Goal: Transaction & Acquisition: Obtain resource

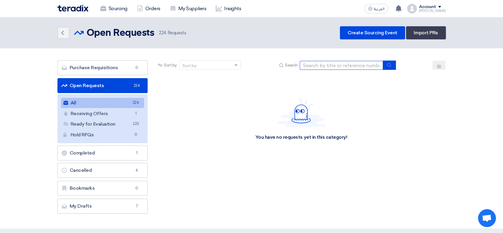
click at [350, 64] on input at bounding box center [341, 65] width 83 height 9
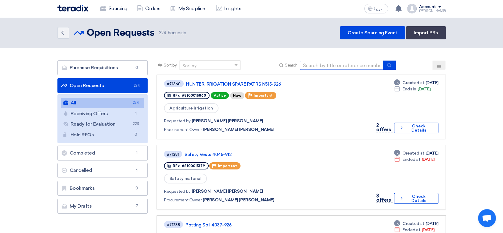
click at [339, 65] on input at bounding box center [341, 65] width 83 height 9
type input "n517"
click at [392, 66] on icon "submit" at bounding box center [389, 65] width 5 height 5
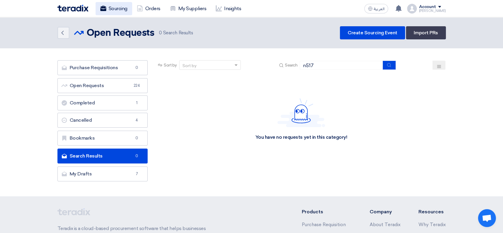
click at [111, 7] on link "Sourcing" at bounding box center [114, 8] width 37 height 13
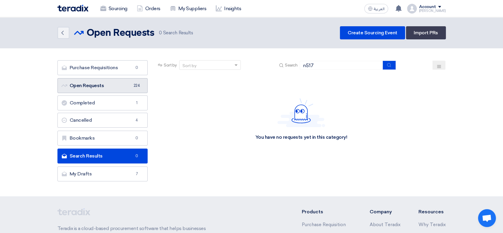
click at [116, 83] on link "Open Requests Open Requests 224" at bounding box center [102, 85] width 91 height 15
click at [116, 84] on link "Open Requests Open Requests 224" at bounding box center [102, 85] width 91 height 15
click at [63, 33] on icon "Back" at bounding box center [62, 32] width 7 height 7
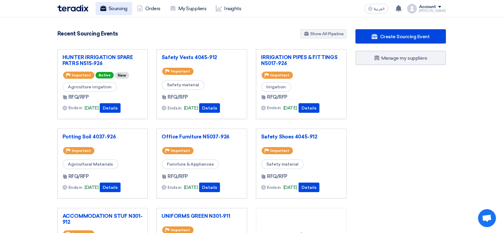
click at [118, 6] on link "Sourcing" at bounding box center [114, 8] width 37 height 13
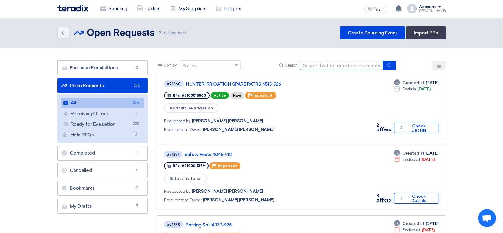
click at [335, 66] on input at bounding box center [341, 65] width 83 height 9
type input "caster"
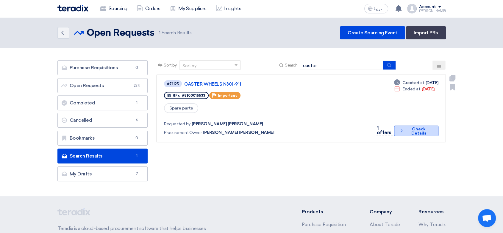
click at [414, 125] on button "Check details Check Details" at bounding box center [416, 130] width 44 height 11
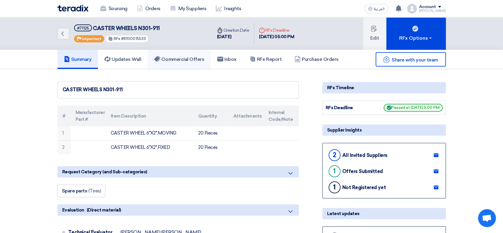
click at [195, 56] on h5 "Commercial Offers" at bounding box center [179, 59] width 50 height 6
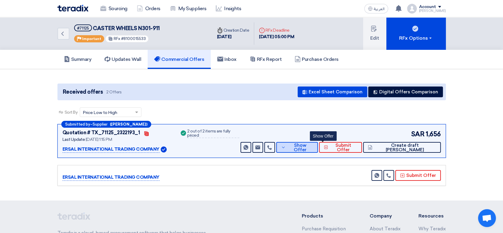
click at [318, 149] on button "Show Offer" at bounding box center [296, 147] width 41 height 11
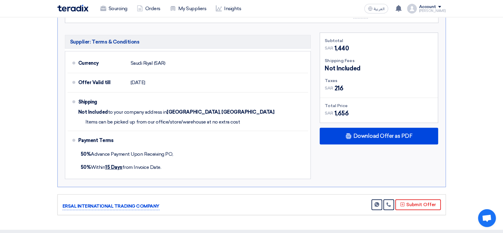
scroll to position [231, 0]
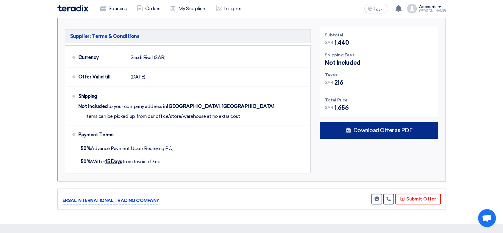
click at [385, 131] on span "Download Offer as PDF" at bounding box center [382, 129] width 59 height 5
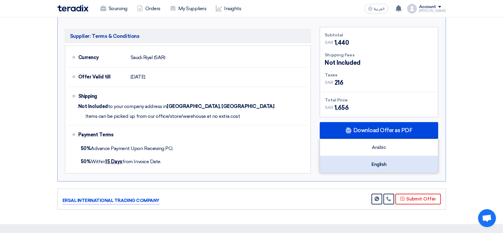
click at [374, 161] on div "English" at bounding box center [379, 164] width 118 height 17
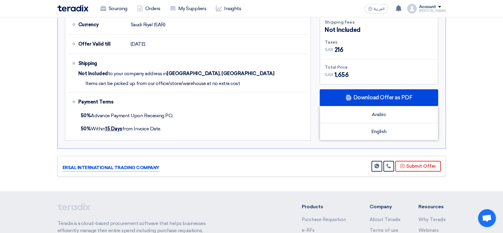
scroll to position [298, 0]
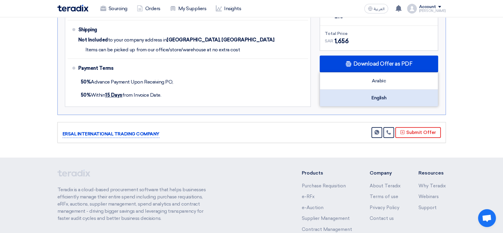
click at [379, 94] on div "English" at bounding box center [379, 97] width 118 height 17
